Goal: Transaction & Acquisition: Download file/media

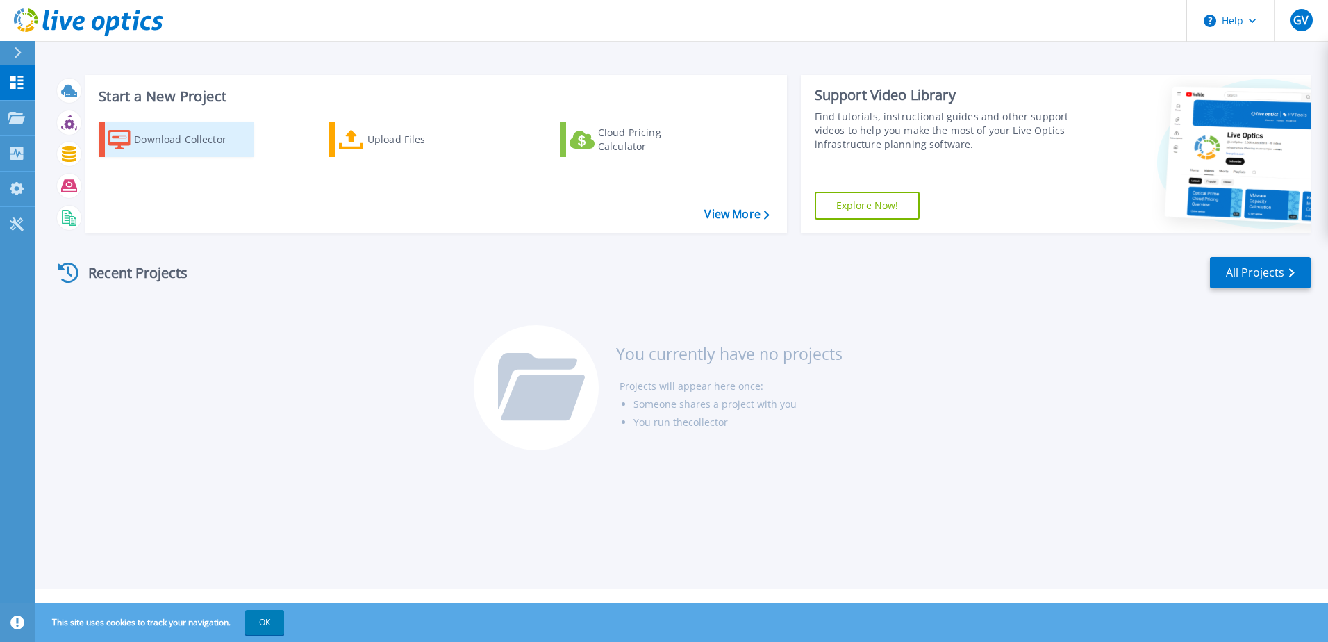
click at [222, 153] on div "Download Collector" at bounding box center [189, 140] width 111 height 28
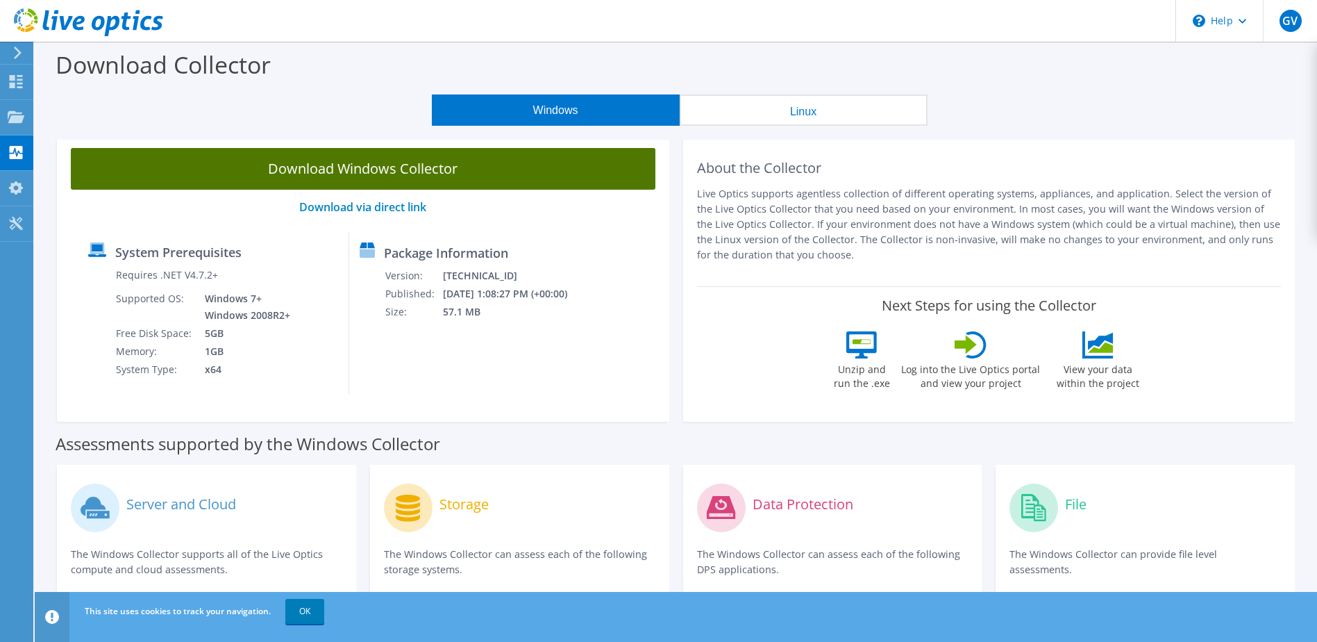
click at [424, 181] on link "Download Windows Collector" at bounding box center [363, 169] width 585 height 42
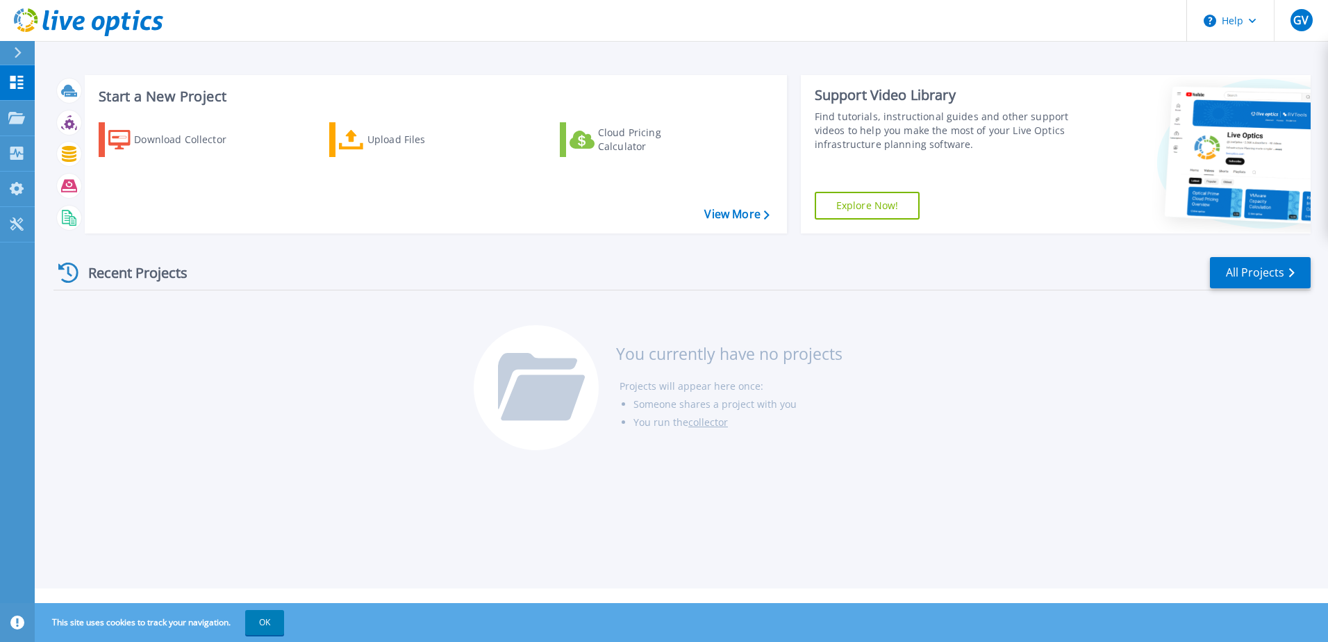
click at [222, 58] on div "Start a New Project Download Collector Upload Files Cloud Pricing Calculator Vi…" at bounding box center [681, 294] width 1293 height 588
click at [185, 136] on div "Download Collector" at bounding box center [189, 140] width 111 height 28
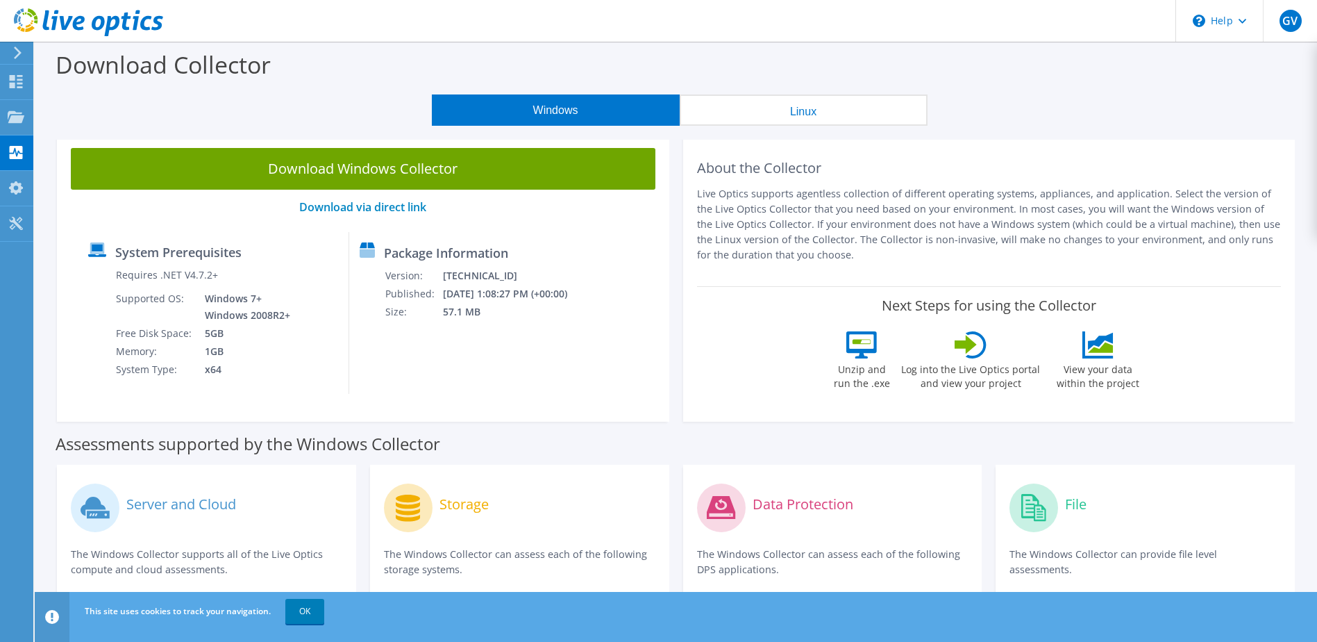
click at [818, 113] on button "Linux" at bounding box center [804, 109] width 248 height 31
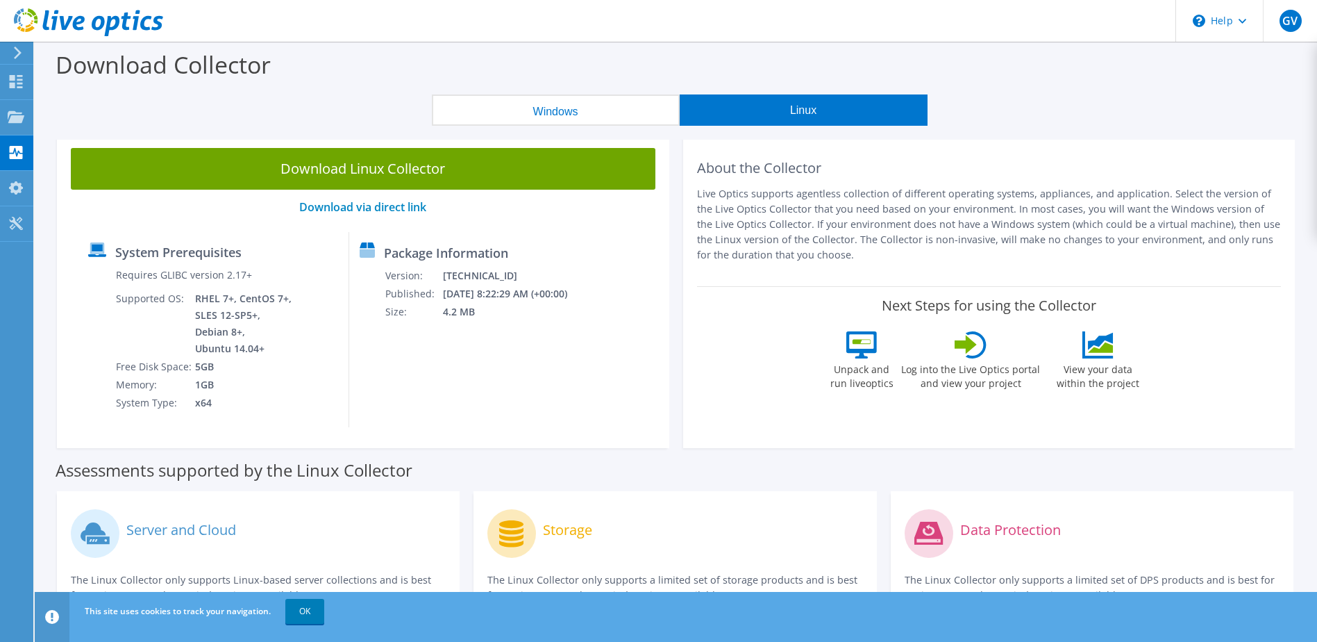
click at [556, 108] on button "Windows" at bounding box center [556, 109] width 248 height 31
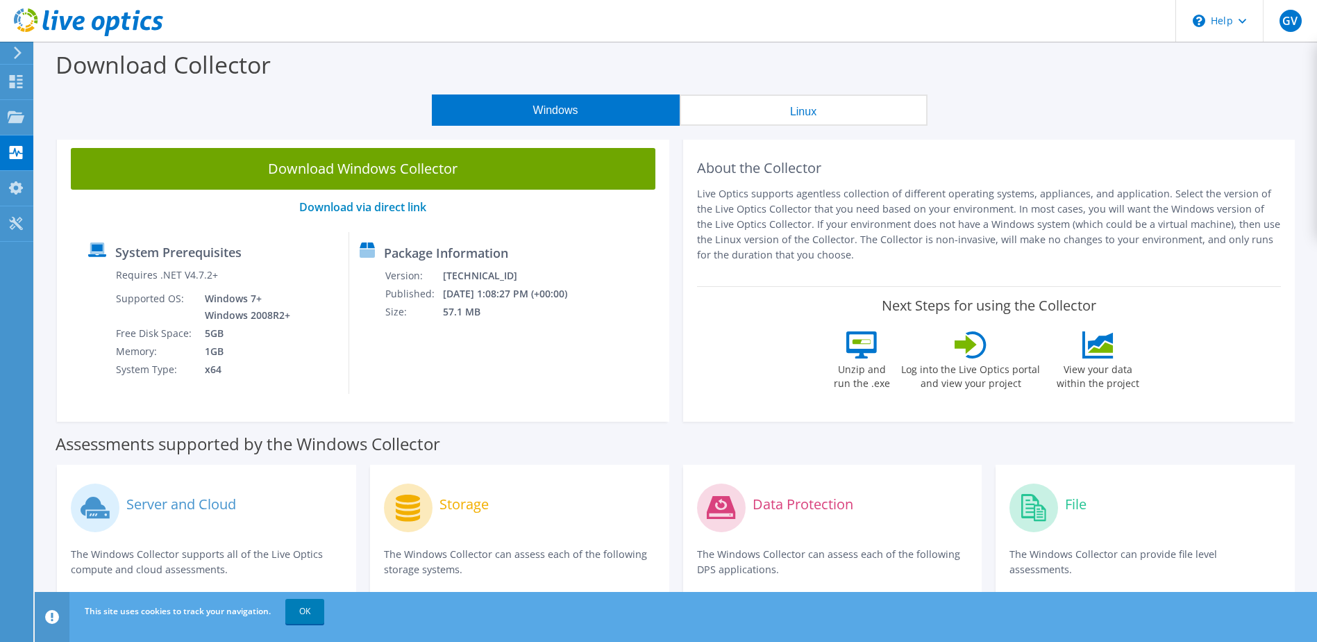
click at [823, 100] on button "Linux" at bounding box center [804, 109] width 248 height 31
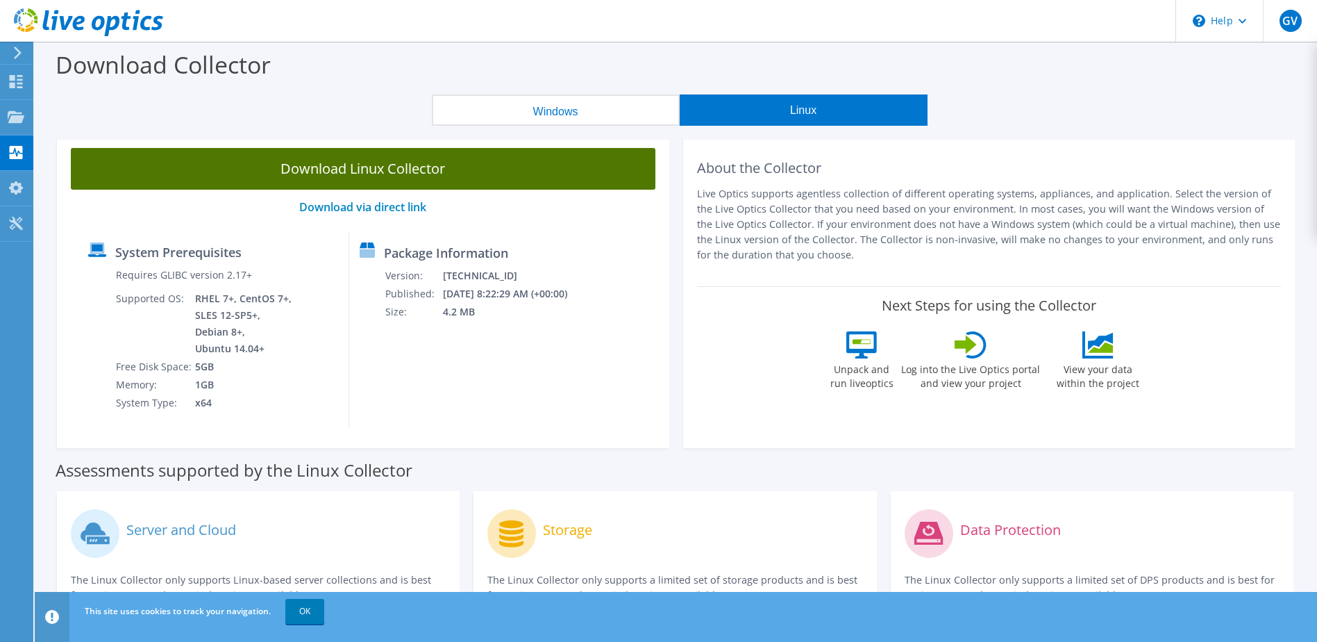
click at [381, 165] on link "Download Linux Collector" at bounding box center [363, 169] width 585 height 42
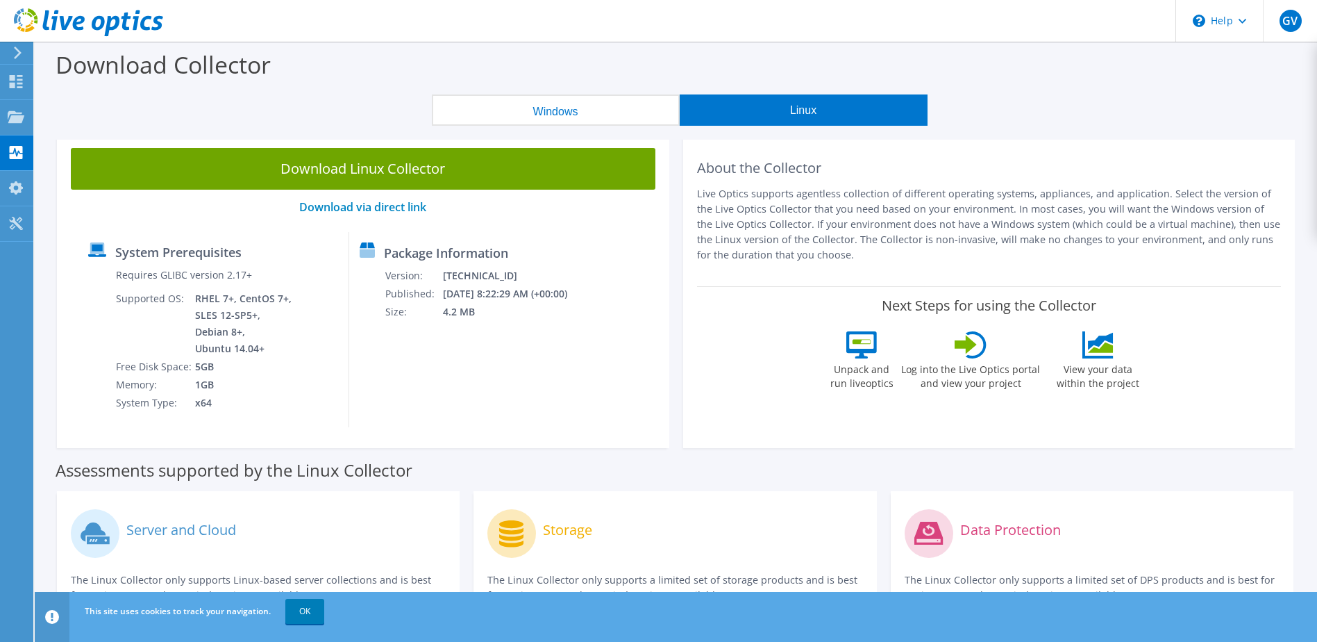
click at [553, 107] on button "Windows" at bounding box center [556, 109] width 248 height 31
